Goal: Find specific page/section: Find specific page/section

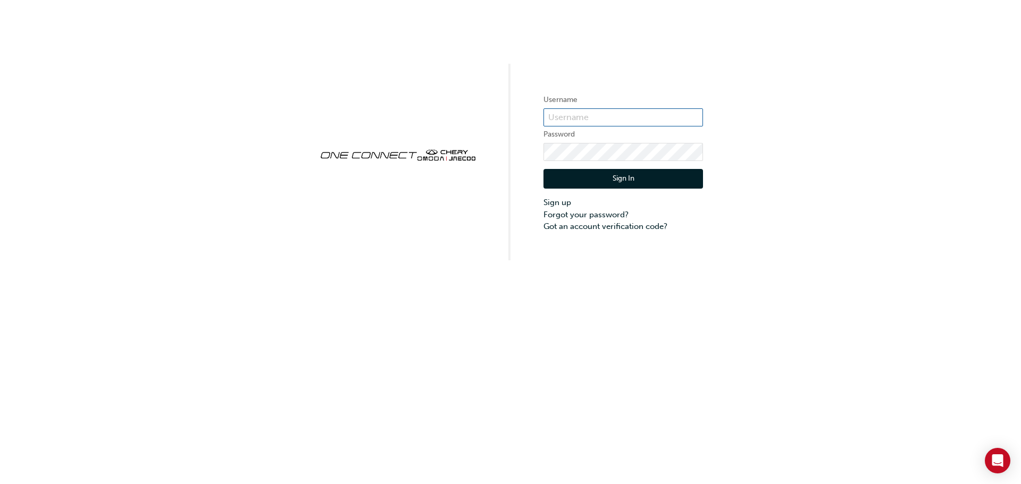
type input "CHAU0498"
click at [620, 173] on button "Sign In" at bounding box center [622, 179] width 159 height 20
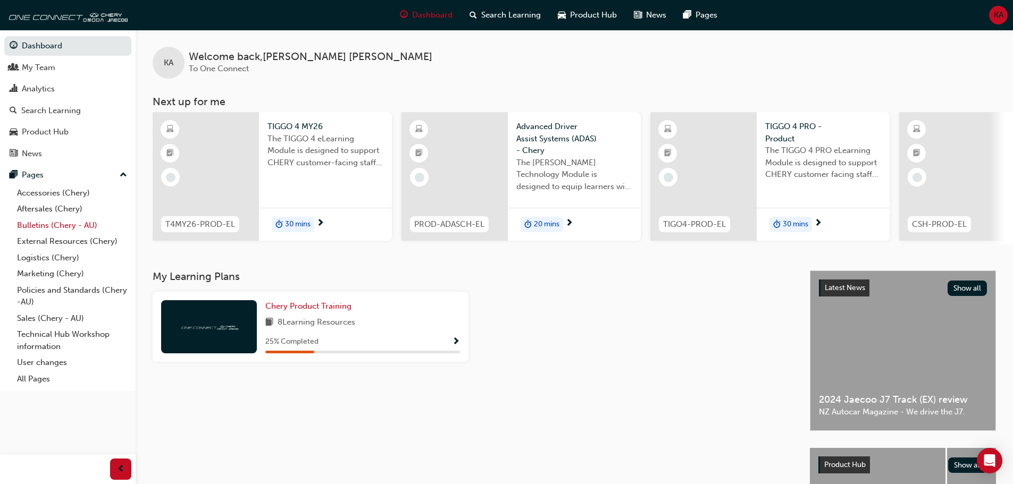
click at [68, 221] on link "Bulletins (Chery - AU)" at bounding box center [72, 225] width 119 height 16
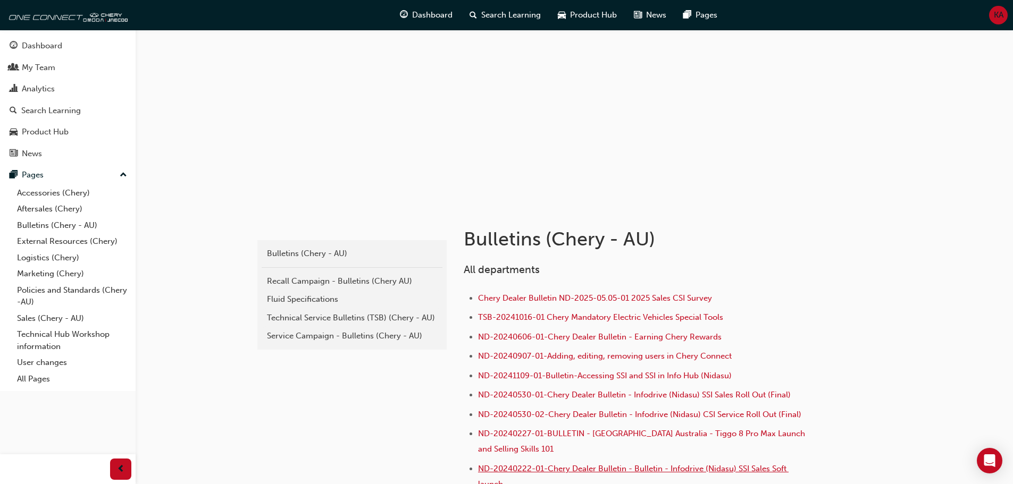
scroll to position [53, 0]
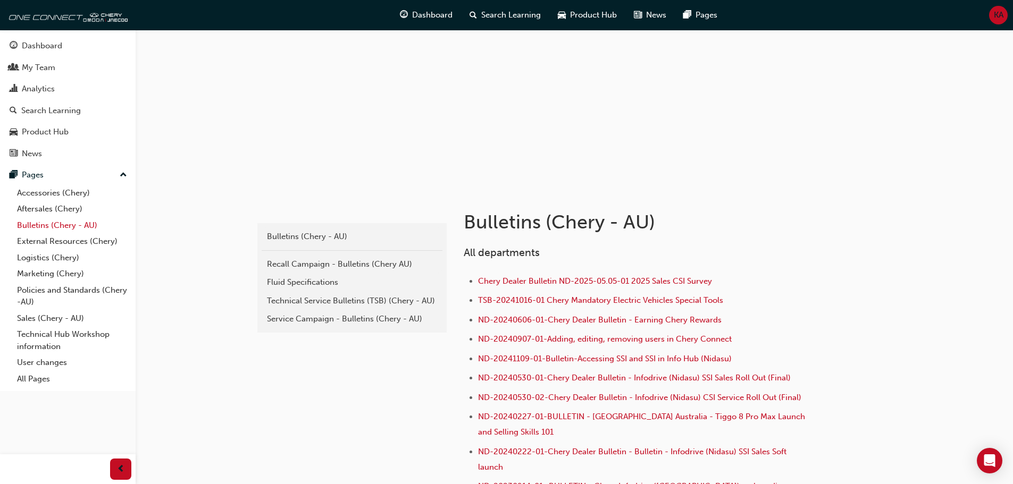
click at [42, 220] on link "Bulletins (Chery - AU)" at bounding box center [72, 225] width 119 height 16
click at [308, 301] on div "Technical Service Bulletins (TSB) (Chery - AU)" at bounding box center [352, 301] width 170 height 12
